Goal: Information Seeking & Learning: Find specific fact

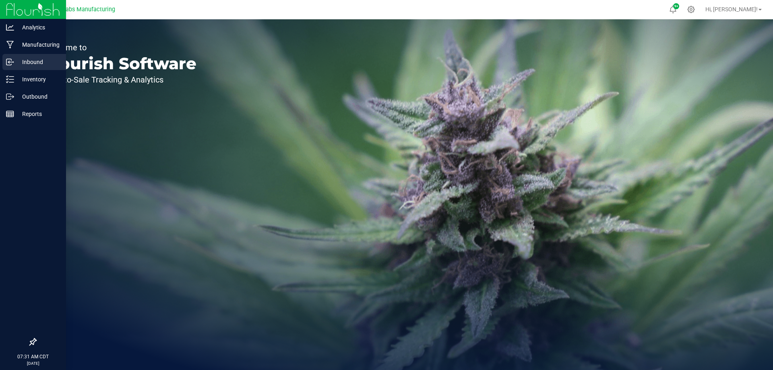
click at [31, 67] on div "Inbound" at bounding box center [34, 62] width 64 height 16
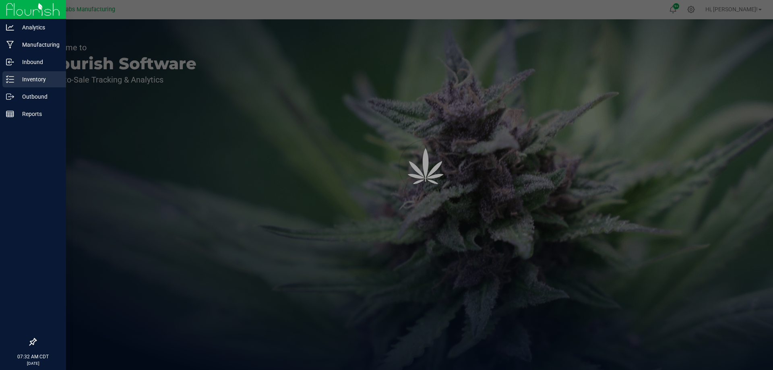
click at [31, 81] on p "Inventory" at bounding box center [38, 79] width 48 height 10
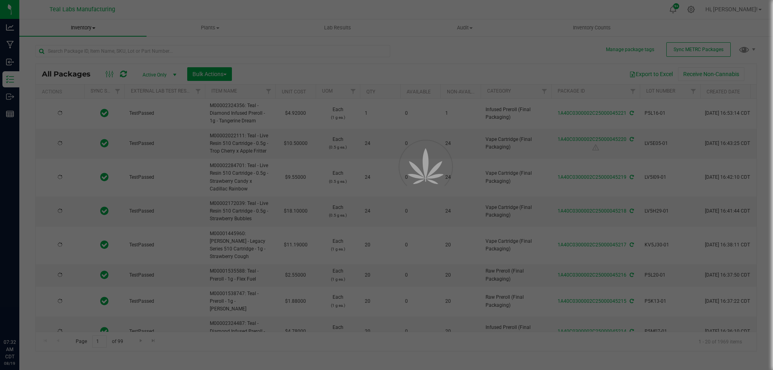
click at [83, 30] on div at bounding box center [386, 185] width 773 height 370
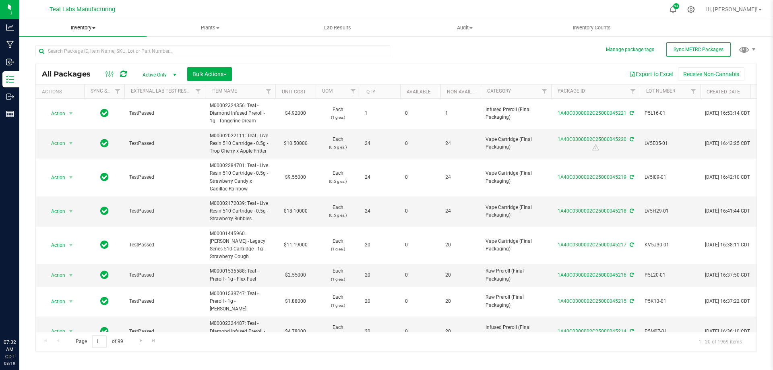
click at [89, 28] on span "Inventory" at bounding box center [82, 27] width 127 height 7
click at [54, 60] on span "All inventory" at bounding box center [46, 58] width 54 height 7
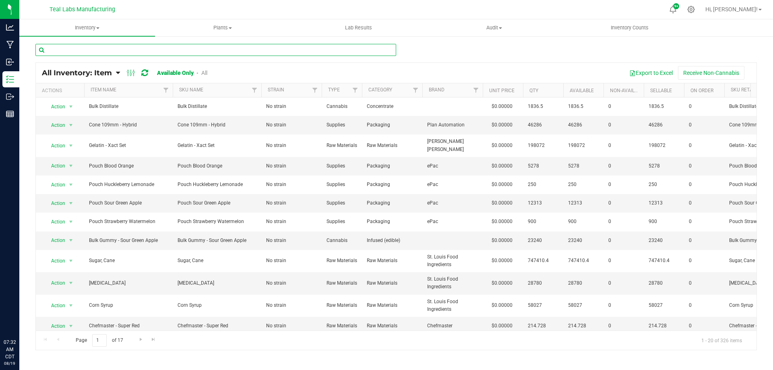
click at [205, 54] on input "text" at bounding box center [215, 50] width 361 height 12
type input "pouch"
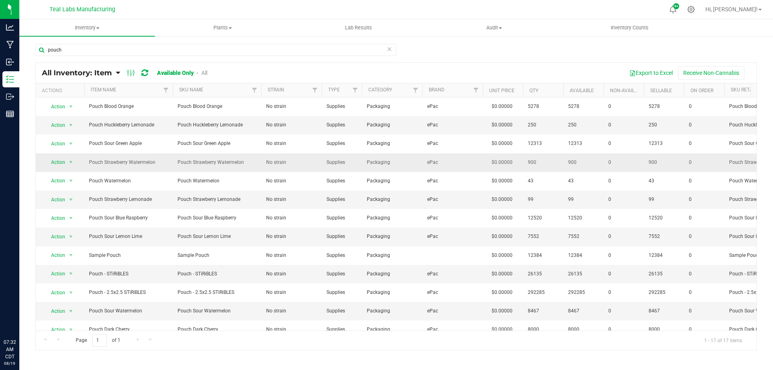
click at [264, 160] on td "No strain" at bounding box center [291, 162] width 60 height 19
click at [407, 74] on div "Export to Excel Receive Non-Cannabis" at bounding box center [484, 73] width 531 height 14
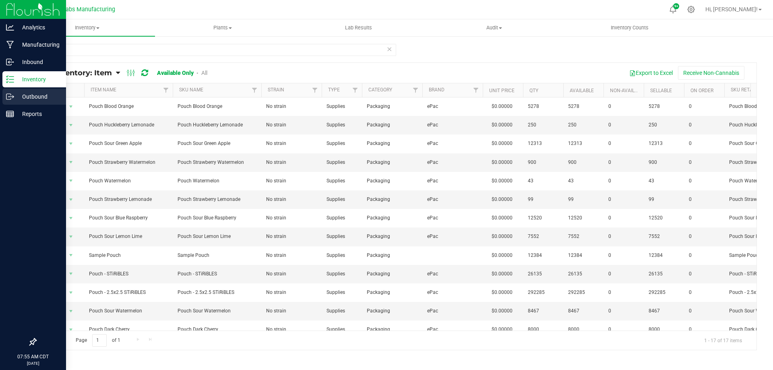
click at [13, 96] on icon at bounding box center [12, 95] width 1 height 1
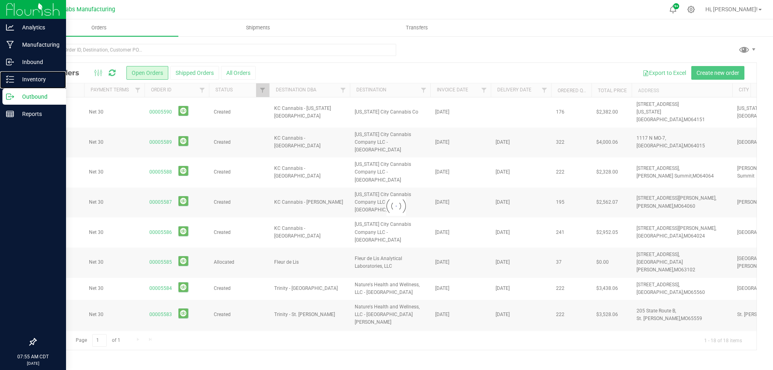
click at [21, 81] on p "Inventory" at bounding box center [38, 79] width 48 height 10
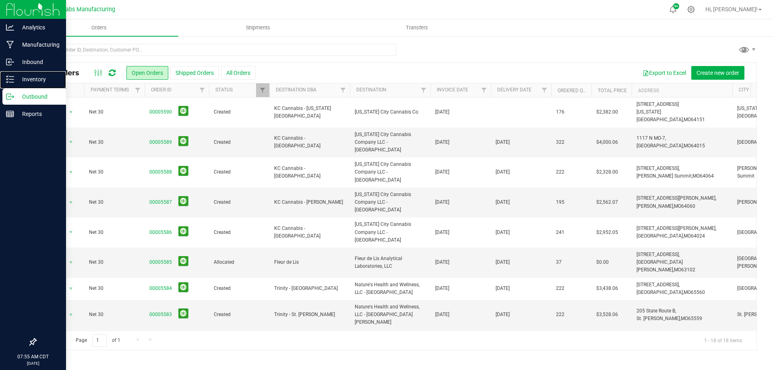
click at [21, 81] on p "Inventory" at bounding box center [38, 79] width 48 height 10
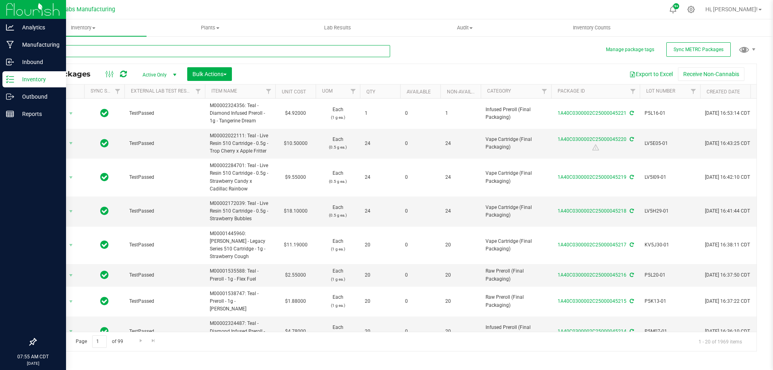
click at [164, 50] on input "text" at bounding box center [212, 51] width 355 height 12
type input "compound z x wilfunk"
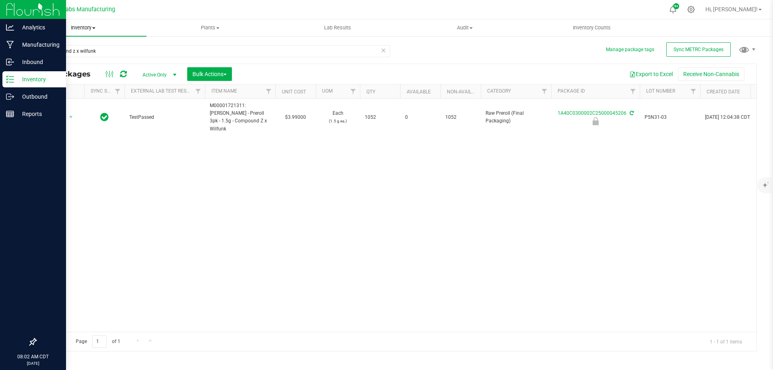
click at [90, 30] on span "Inventory" at bounding box center [82, 27] width 127 height 7
click at [50, 60] on span "All inventory" at bounding box center [46, 58] width 54 height 7
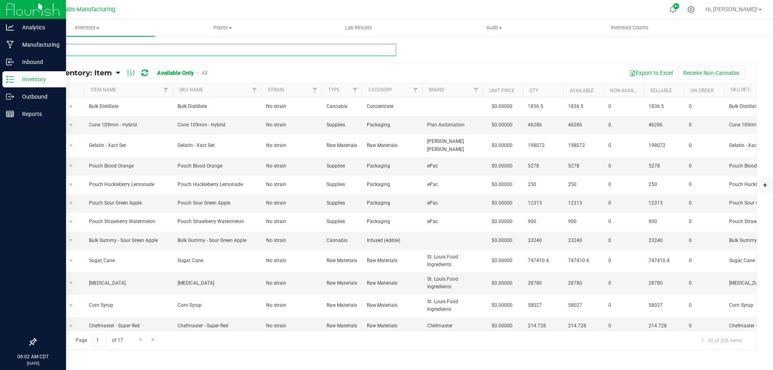
click at [128, 52] on input "text" at bounding box center [215, 50] width 361 height 12
type input "rte"
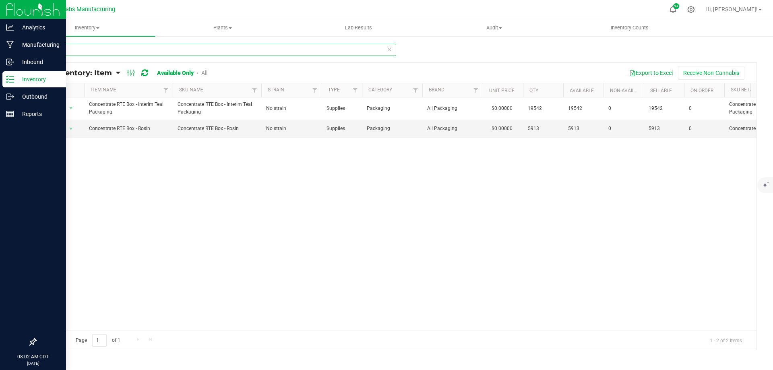
click at [128, 52] on input "rte" at bounding box center [215, 50] width 361 height 12
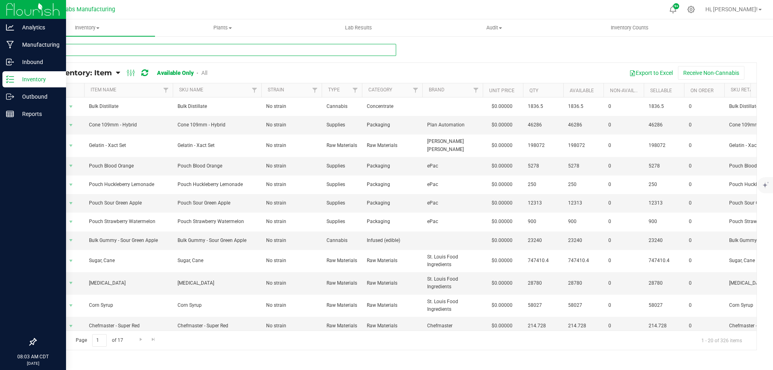
click at [193, 48] on input "text" at bounding box center [215, 50] width 361 height 12
click at [329, 51] on input "text" at bounding box center [215, 50] width 361 height 12
type input "dram"
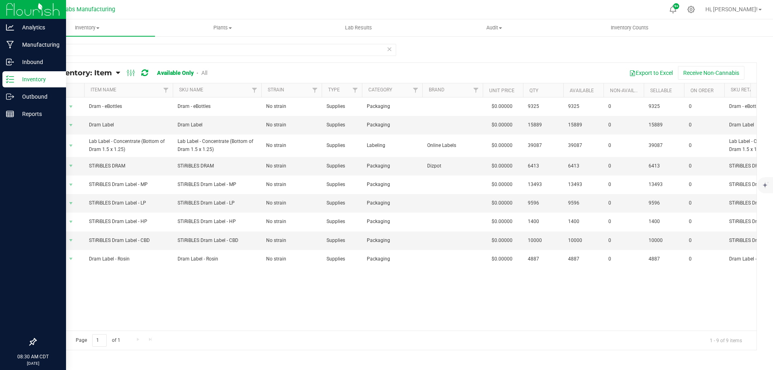
drag, startPoint x: 291, startPoint y: 72, endPoint x: 278, endPoint y: 76, distance: 13.6
click at [291, 72] on div "Export to Excel Receive Non-Cannabis" at bounding box center [484, 73] width 531 height 14
